Goal: Navigation & Orientation: Find specific page/section

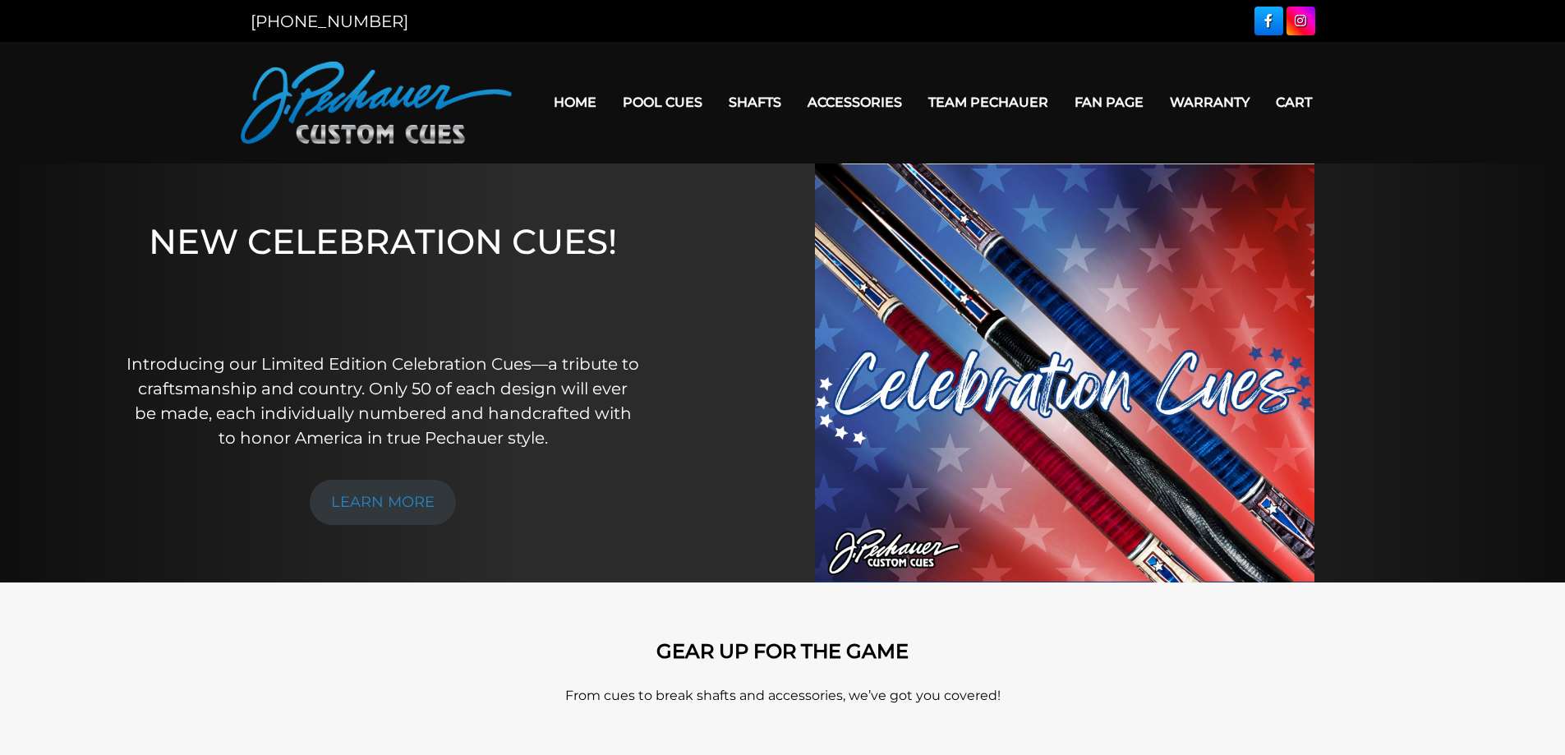
click at [1009, 99] on link "Team Pechauer" at bounding box center [988, 102] width 146 height 42
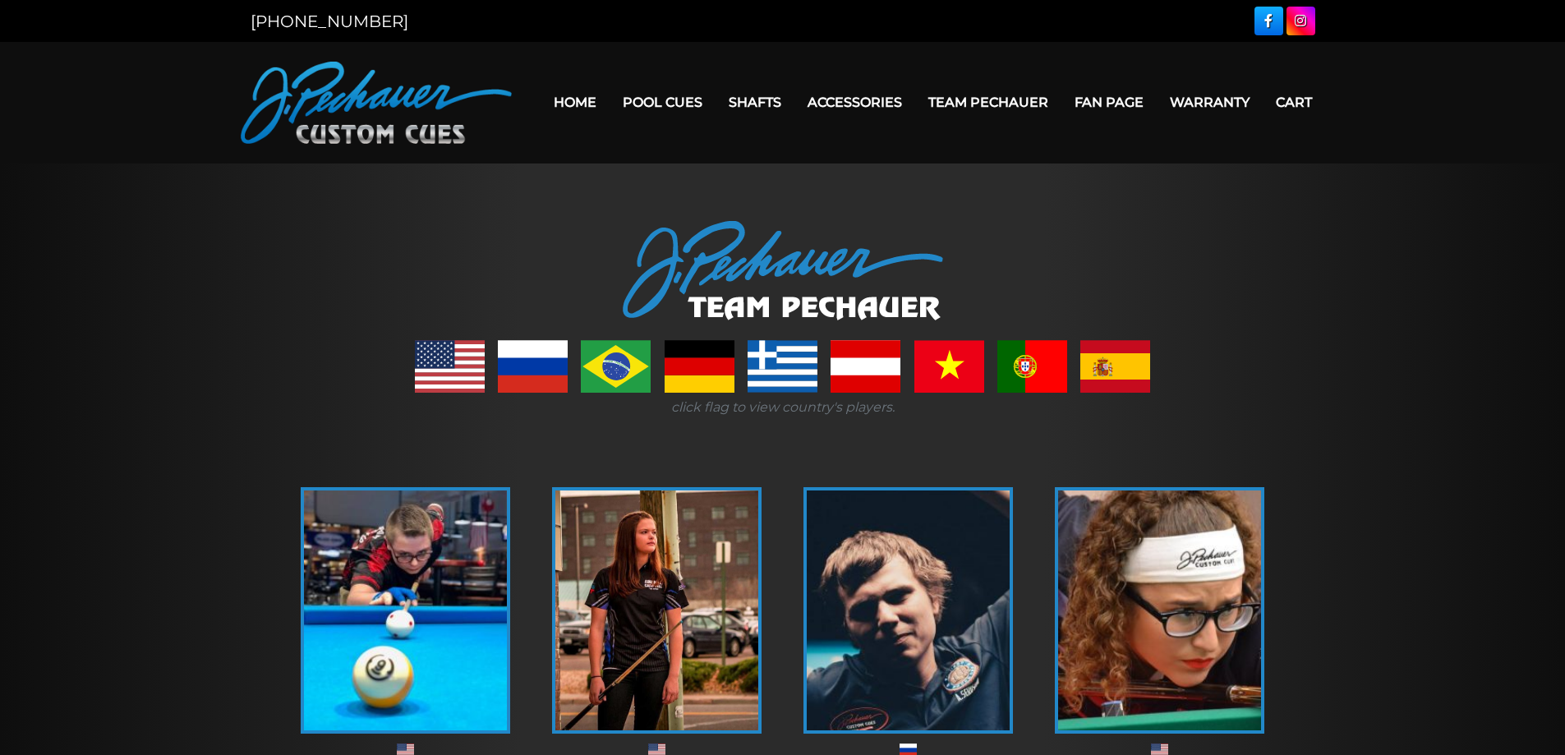
click at [1110, 98] on link "Fan Page" at bounding box center [1108, 102] width 95 height 42
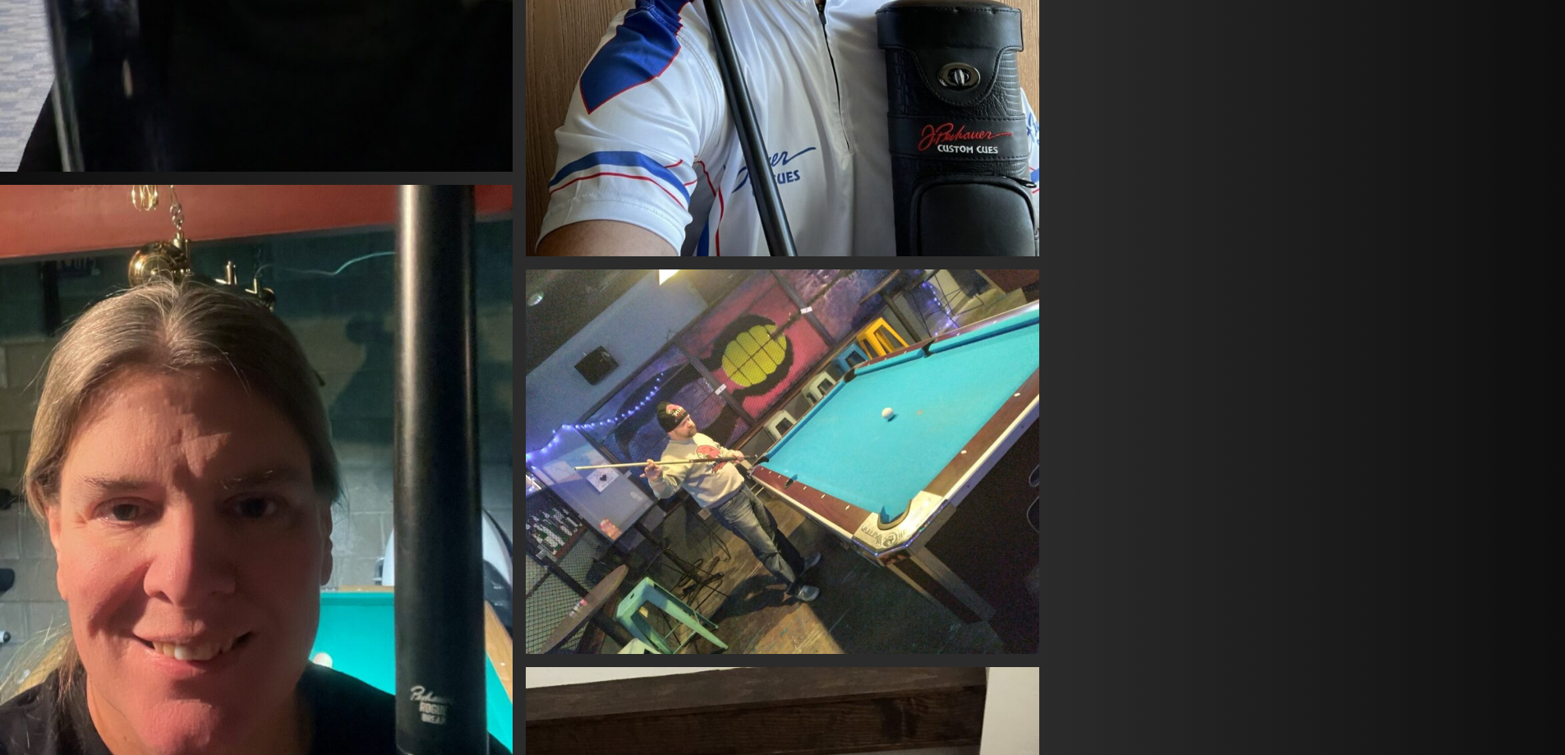
scroll to position [26952, 0]
